Goal: Task Accomplishment & Management: Manage account settings

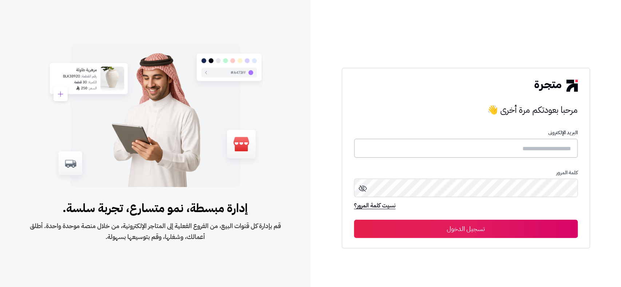
click at [505, 148] on input "text" at bounding box center [466, 148] width 224 height 19
type input "*"
type input "*****"
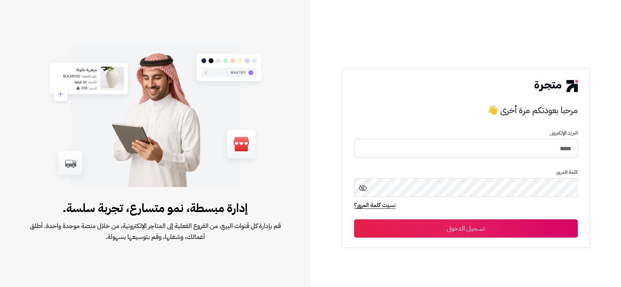
click at [362, 187] on icon at bounding box center [362, 188] width 9 height 9
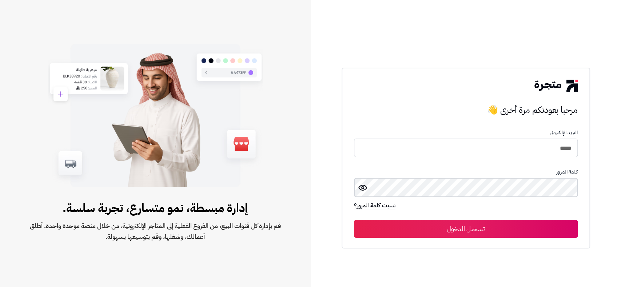
click at [354, 220] on button "تسجيل الدخول" at bounding box center [466, 229] width 224 height 18
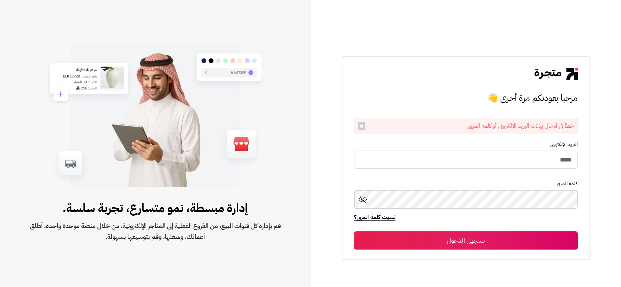
click at [586, 199] on div "مرحبا بعودتكم مرة أخرى 👋 خطأ في ادخال بيانات البريد الإلكتروني أو كلمة المرور. …" at bounding box center [466, 158] width 249 height 204
click at [361, 198] on icon at bounding box center [362, 199] width 9 height 9
click at [361, 197] on icon at bounding box center [363, 199] width 8 height 5
click at [0, 0] on icon at bounding box center [0, 0] width 0 height 0
click at [354, 231] on button "تسجيل الدخول" at bounding box center [466, 240] width 224 height 18
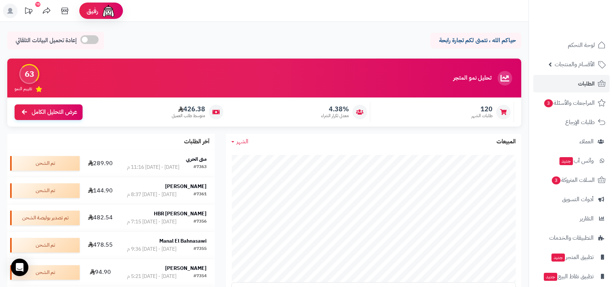
click at [385, 17] on header "رفيق ! 10 الطلبات معالجة مكتمل إرجاع المنتجات العملاء المتواجدون الان 6451 عملا…" at bounding box center [307, 11] width 614 height 22
click at [570, 64] on span "الأقسام والمنتجات" at bounding box center [575, 64] width 40 height 10
